Goal: Use online tool/utility: Use online tool/utility

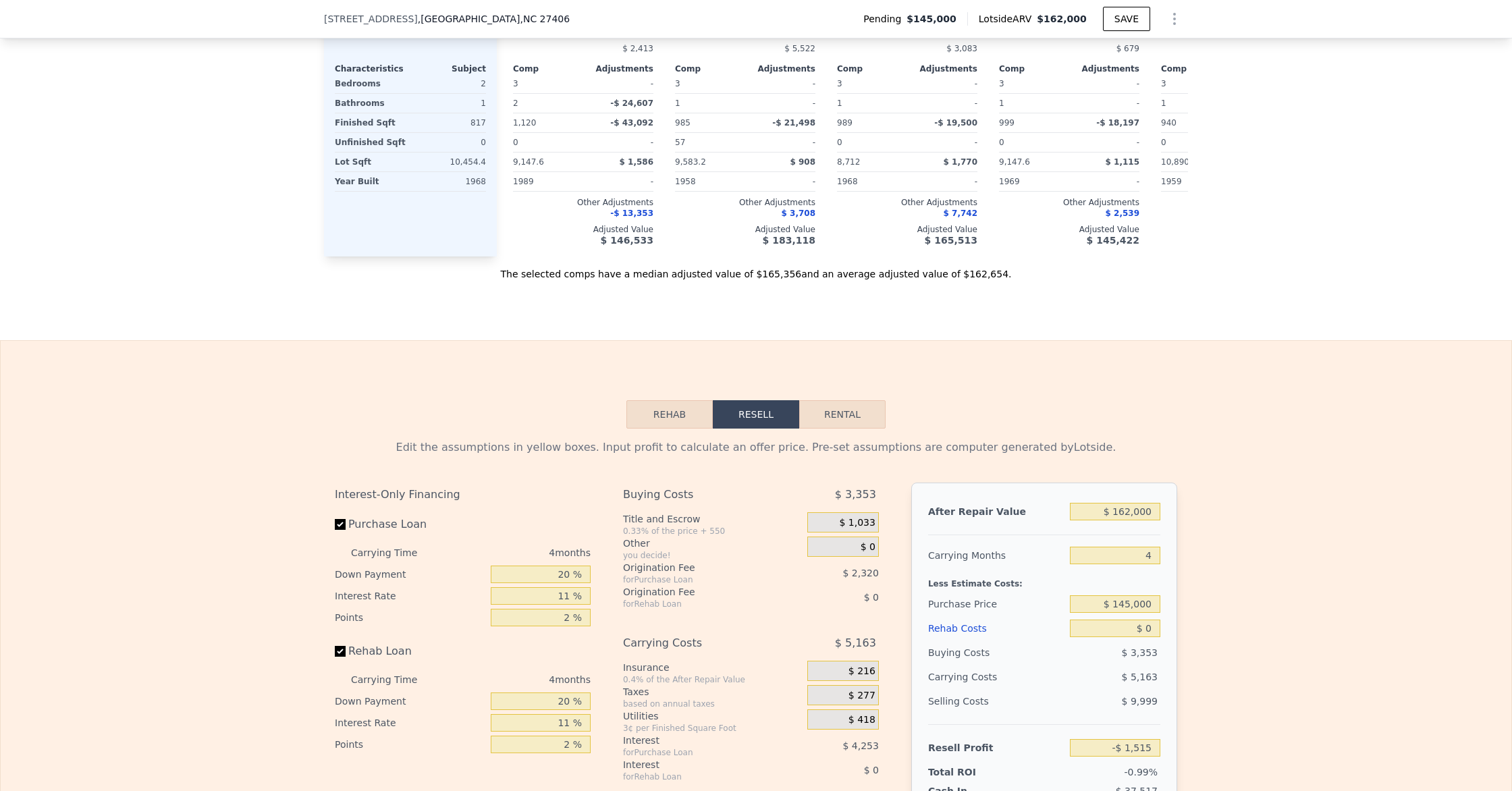
scroll to position [1830, 0]
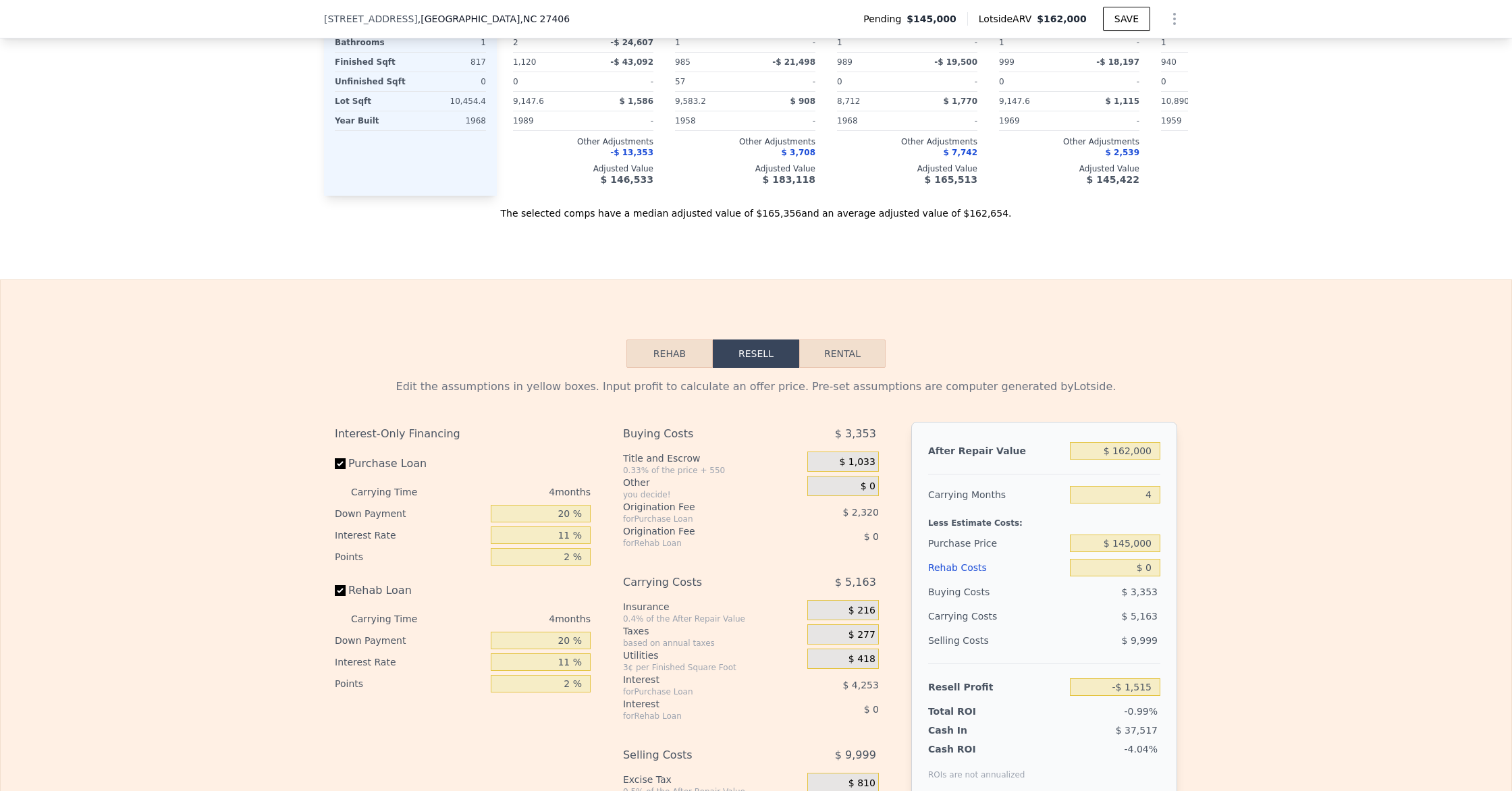
click at [829, 365] on button "Rental" at bounding box center [842, 353] width 86 height 29
select select "30"
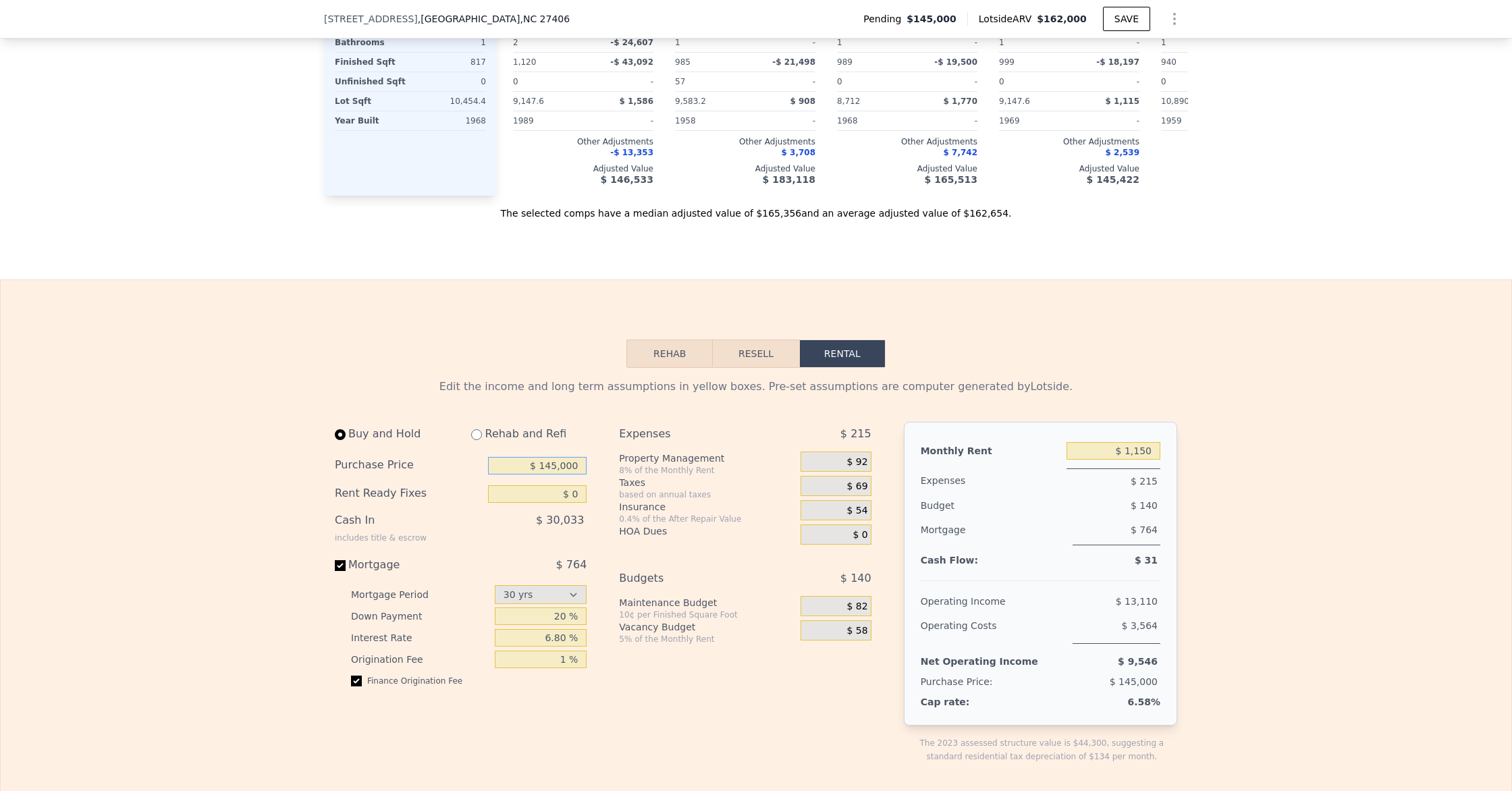
drag, startPoint x: 556, startPoint y: 467, endPoint x: 561, endPoint y: 484, distance: 17.7
click at [556, 467] on input "$ 145,000" at bounding box center [537, 465] width 99 height 18
type input "$ 137,000"
click at [583, 494] on input "$ 0" at bounding box center [537, 494] width 99 height 18
type input "$ 15,000"
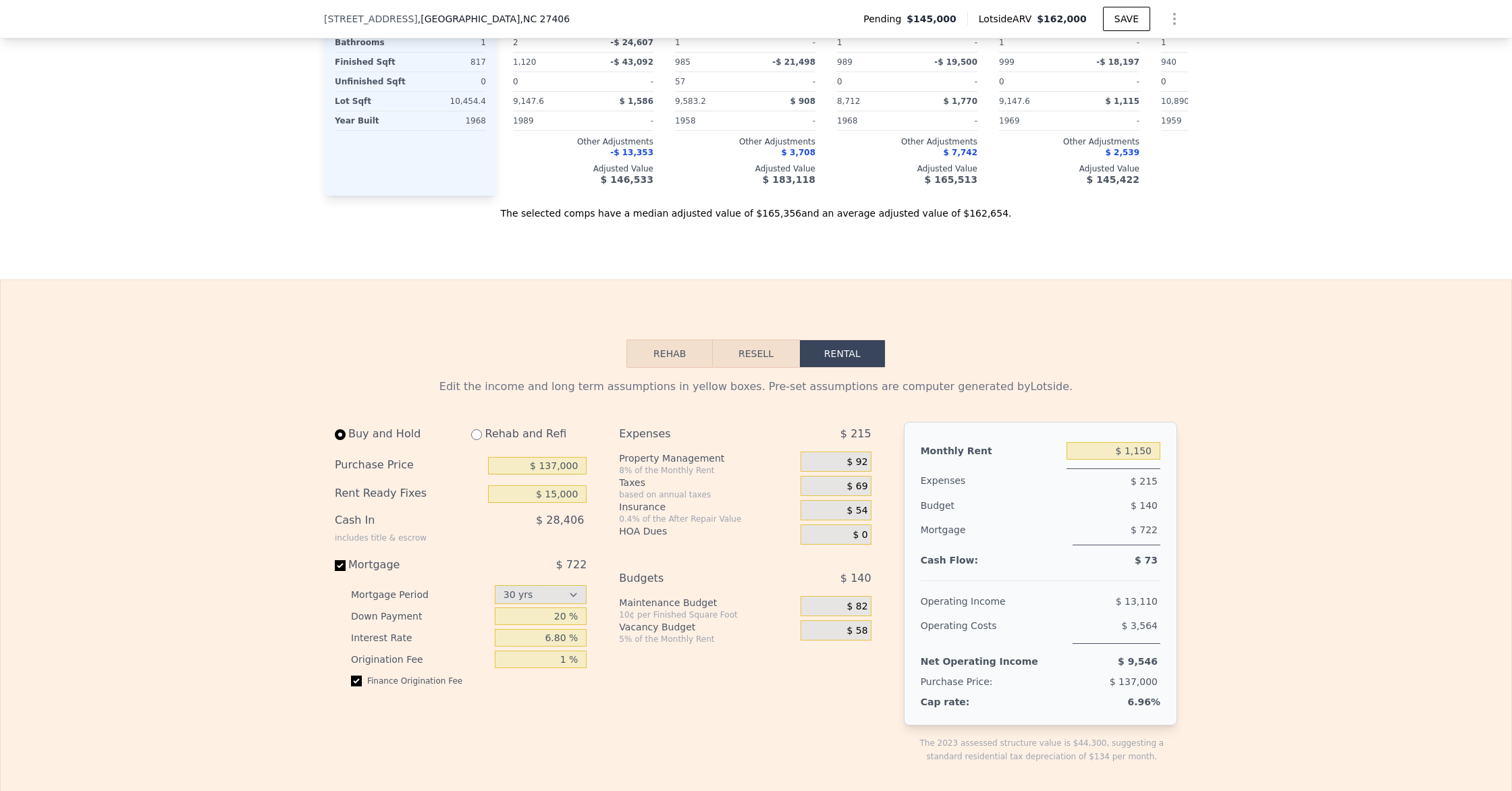
click at [484, 522] on div "$ 28,406" at bounding box center [509, 525] width 154 height 35
click at [556, 465] on input "$ 137,000" at bounding box center [537, 465] width 99 height 18
click at [528, 530] on div "$ 43,406" at bounding box center [509, 525] width 154 height 35
click at [556, 460] on input "$ 60,000" at bounding box center [537, 462] width 99 height 18
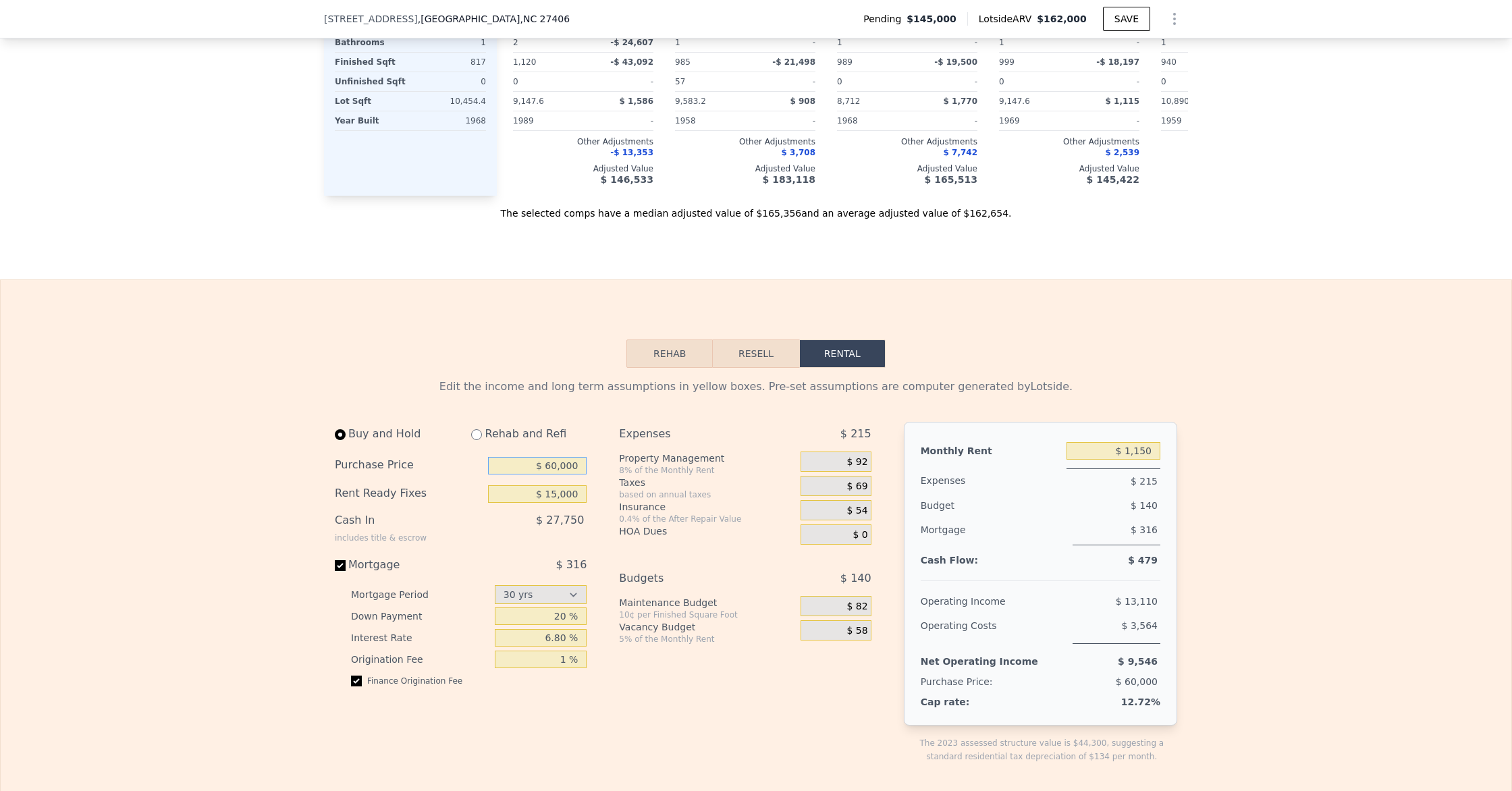
scroll to position [1830, 0]
type input "$ 80,000"
click at [518, 516] on div "$ 27,750" at bounding box center [509, 524] width 154 height 35
drag, startPoint x: 569, startPoint y: 634, endPoint x: 532, endPoint y: 632, distance: 37.1
click at [532, 632] on input "6.80 %" at bounding box center [541, 636] width 93 height 18
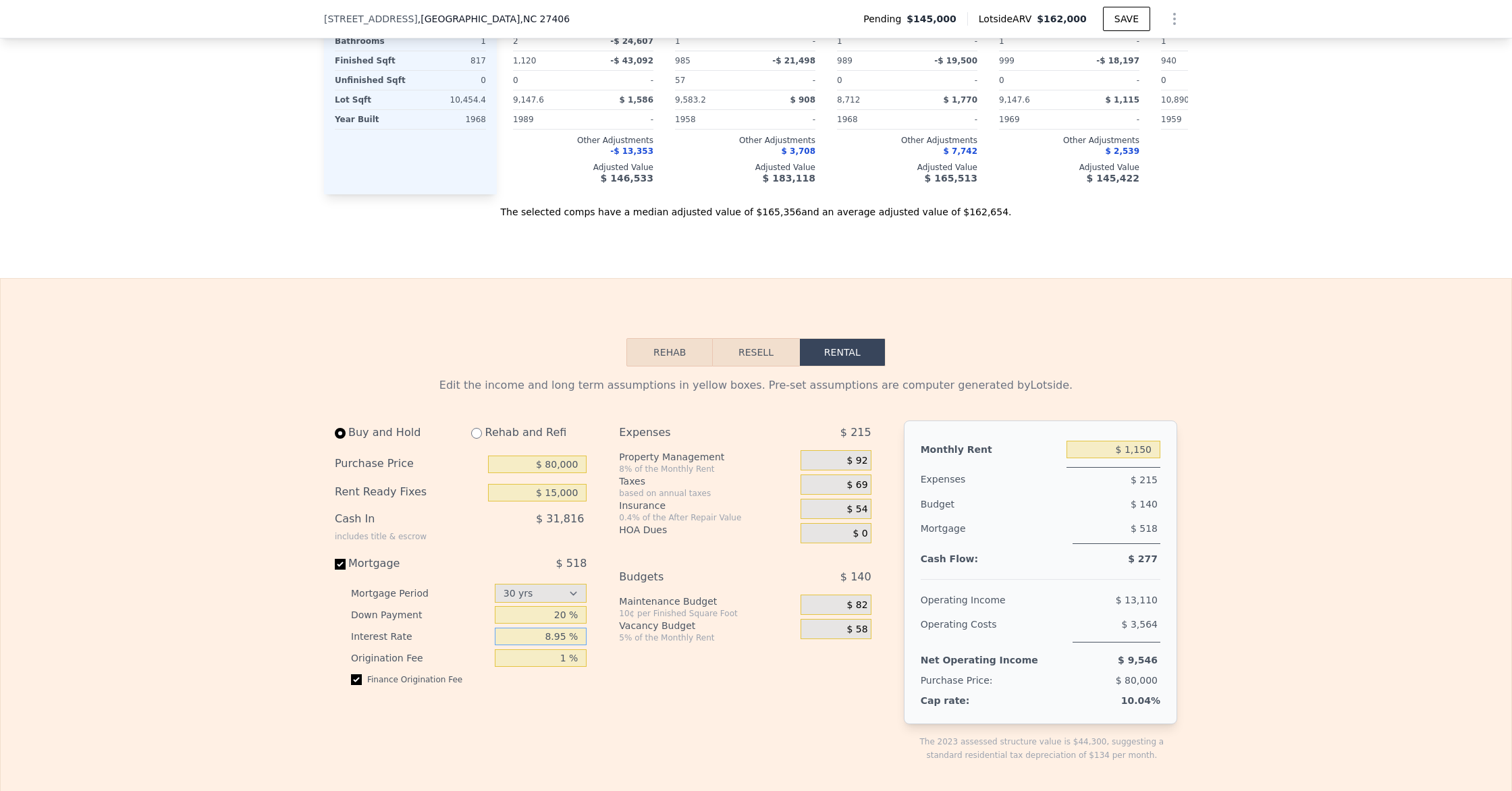
click at [501, 634] on input "8.95 %" at bounding box center [541, 636] width 93 height 18
type input "8.95 %"
click at [571, 543] on div "Cash In includes title & escrow $ 31,816" at bounding box center [461, 526] width 252 height 38
click at [575, 551] on div "Buy and Hold Rehab and Refi Purchase Price $ 80,000 Rent Ready Fixes $ 15,000 C…" at bounding box center [461, 558] width 252 height 275
click at [563, 503] on div "Rent Ready Fixes $ 15,000" at bounding box center [461, 492] width 252 height 29
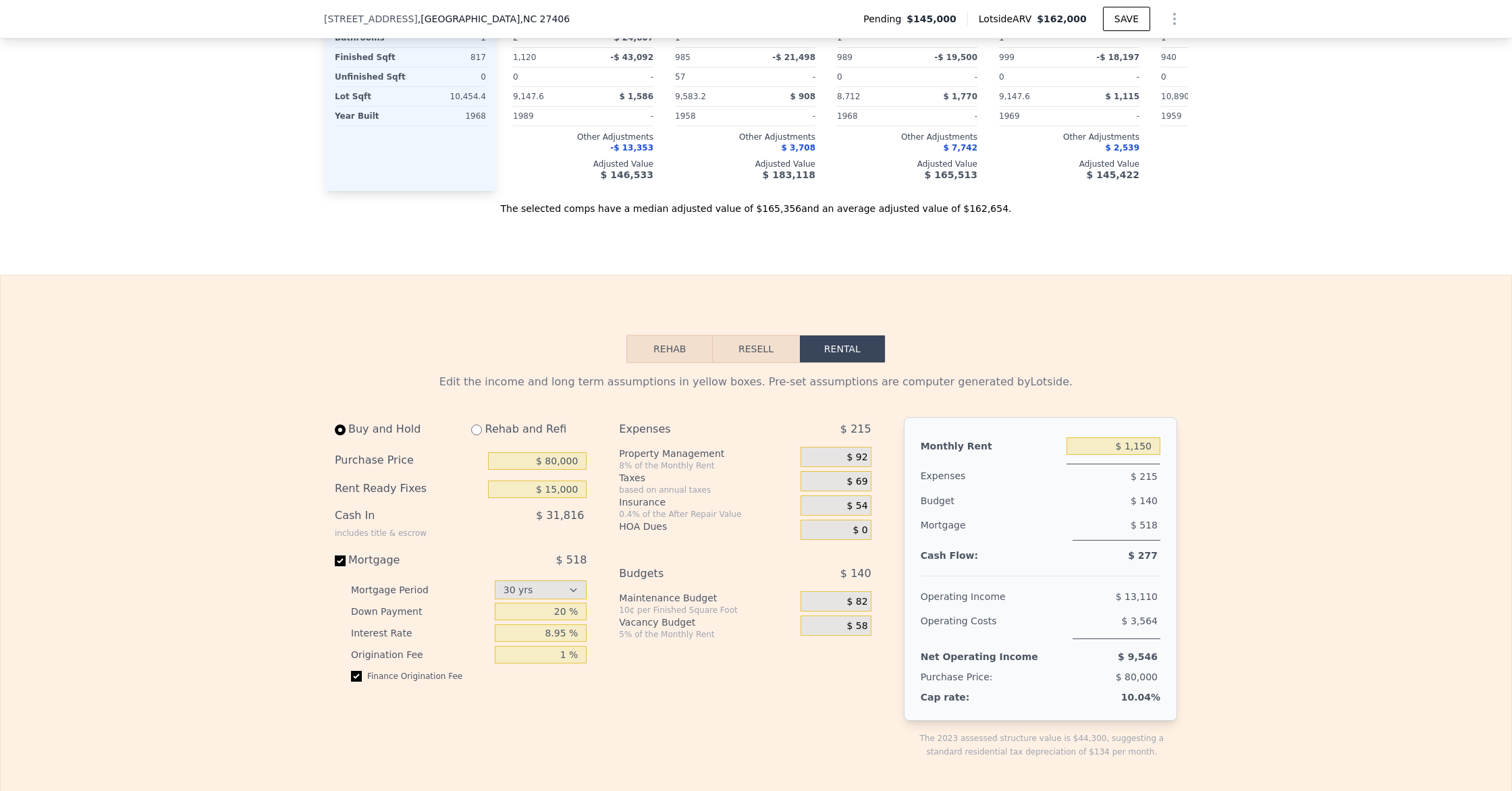
scroll to position [1836, 0]
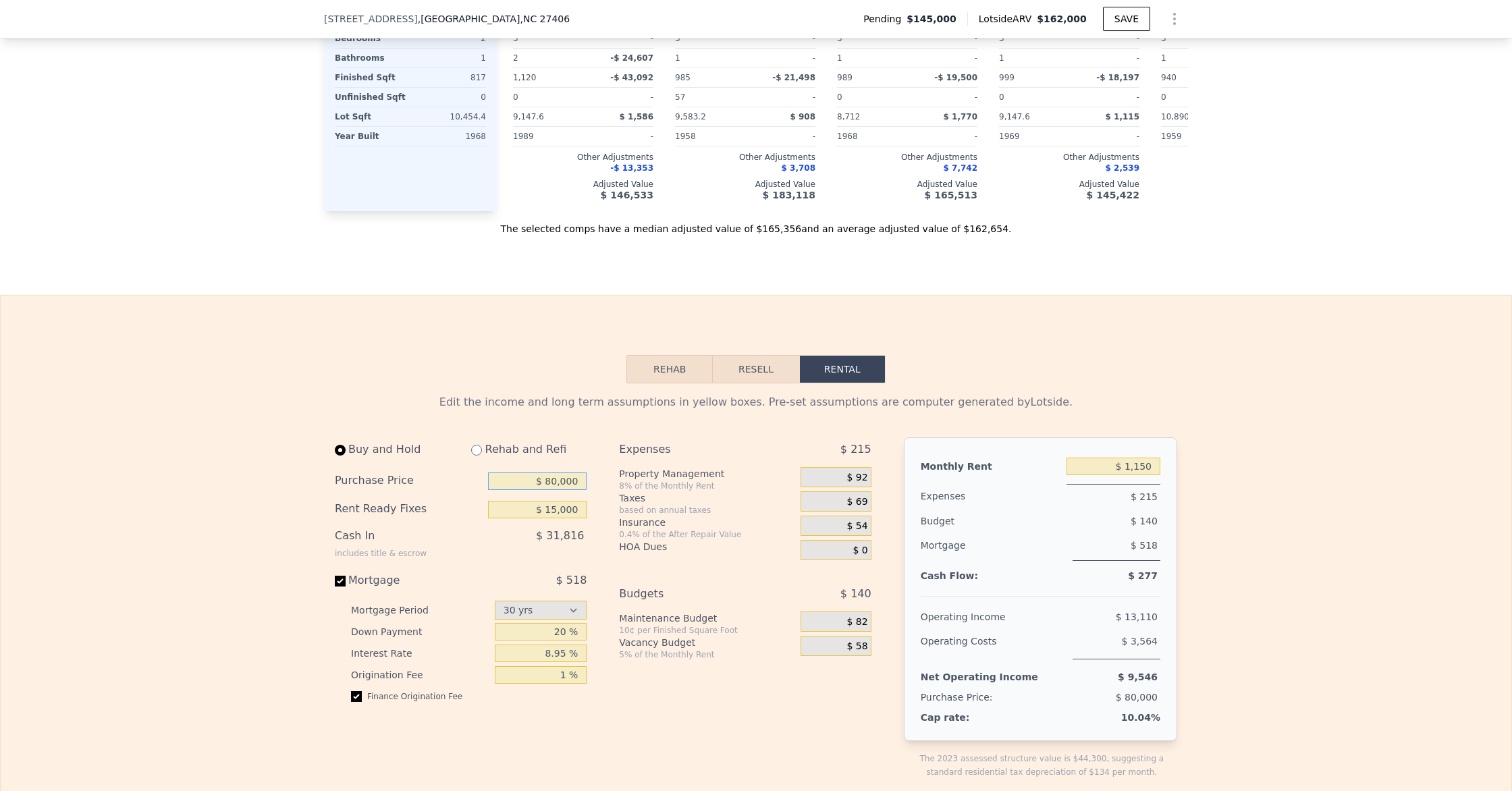
click at [550, 475] on input "$ 80,000" at bounding box center [537, 481] width 99 height 18
click at [539, 509] on input "$ 15,000" at bounding box center [537, 506] width 99 height 18
click at [552, 483] on input "$ 70,000" at bounding box center [537, 478] width 99 height 18
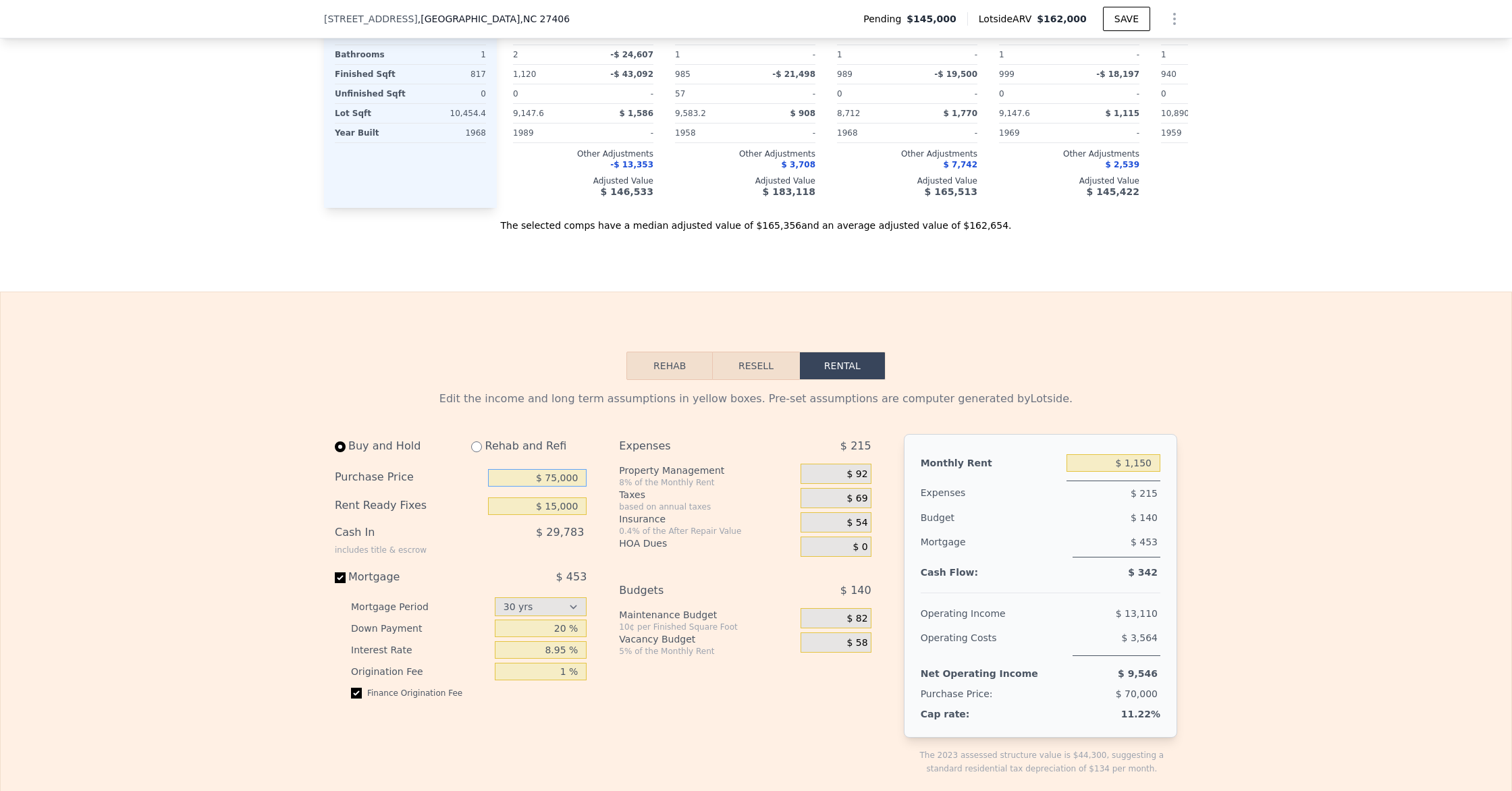
type input "$ 75,000"
click at [551, 540] on div "$ 29,783" at bounding box center [509, 537] width 154 height 35
